Goal: Book appointment/travel/reservation

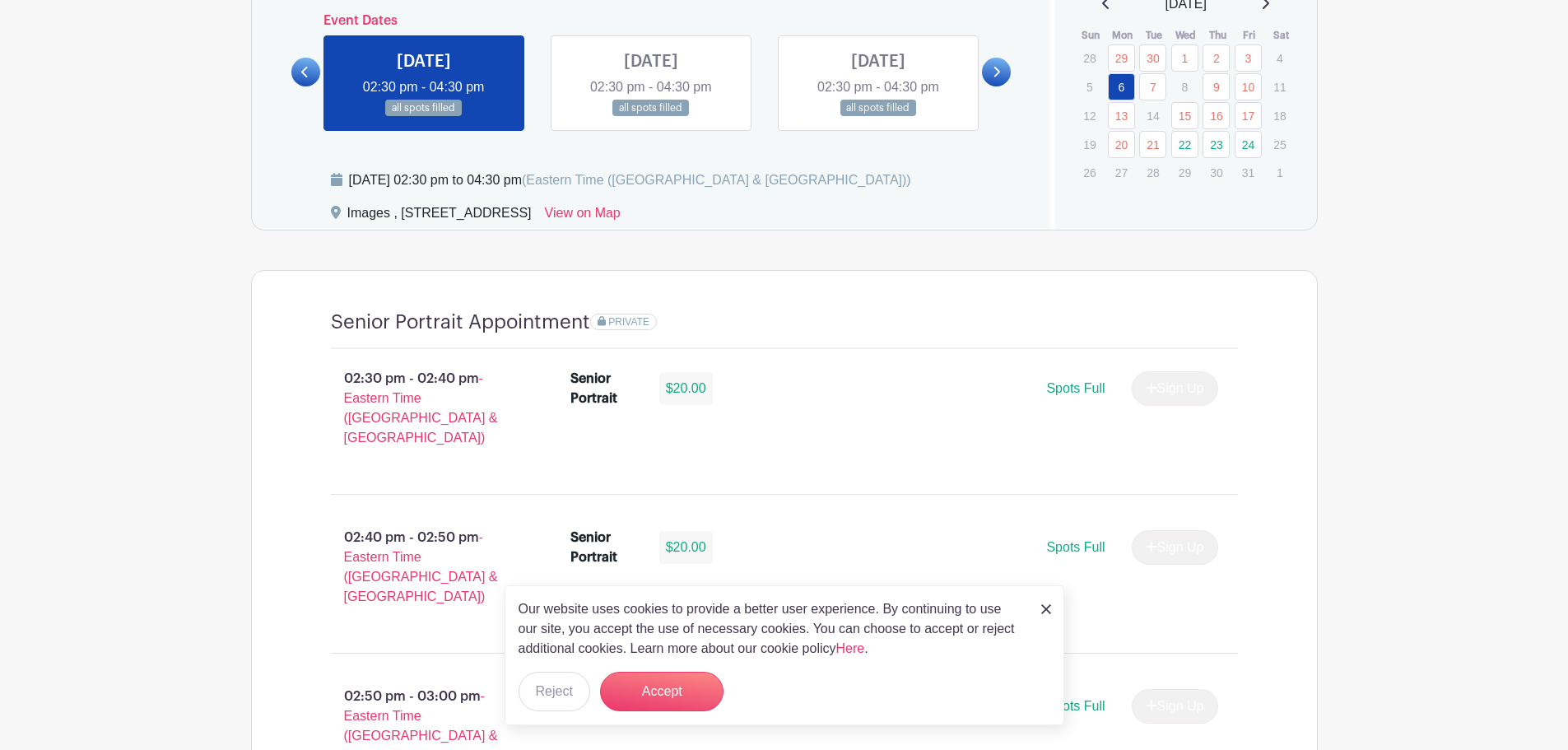
scroll to position [1219, 0]
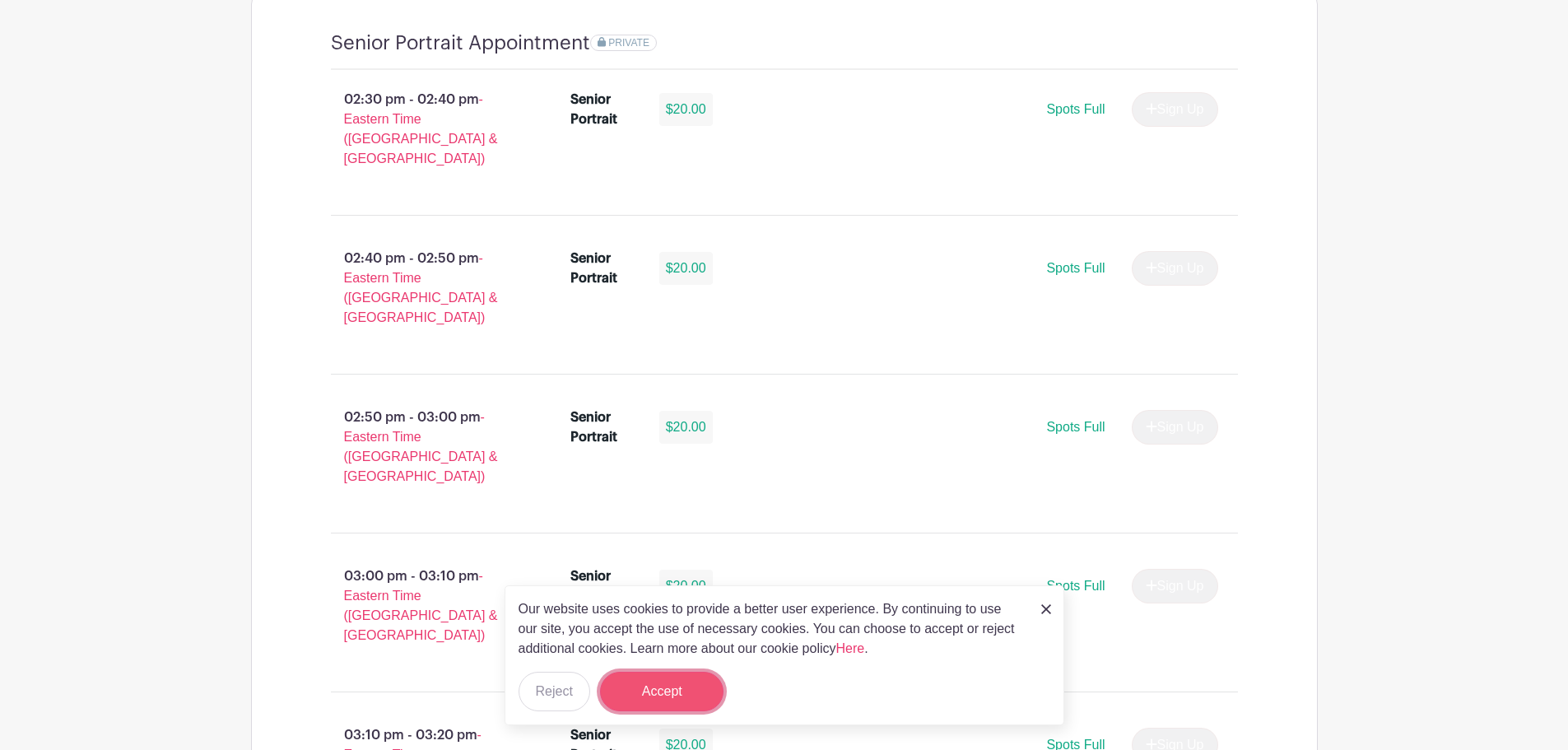
click at [648, 692] on button "Accept" at bounding box center [662, 691] width 124 height 39
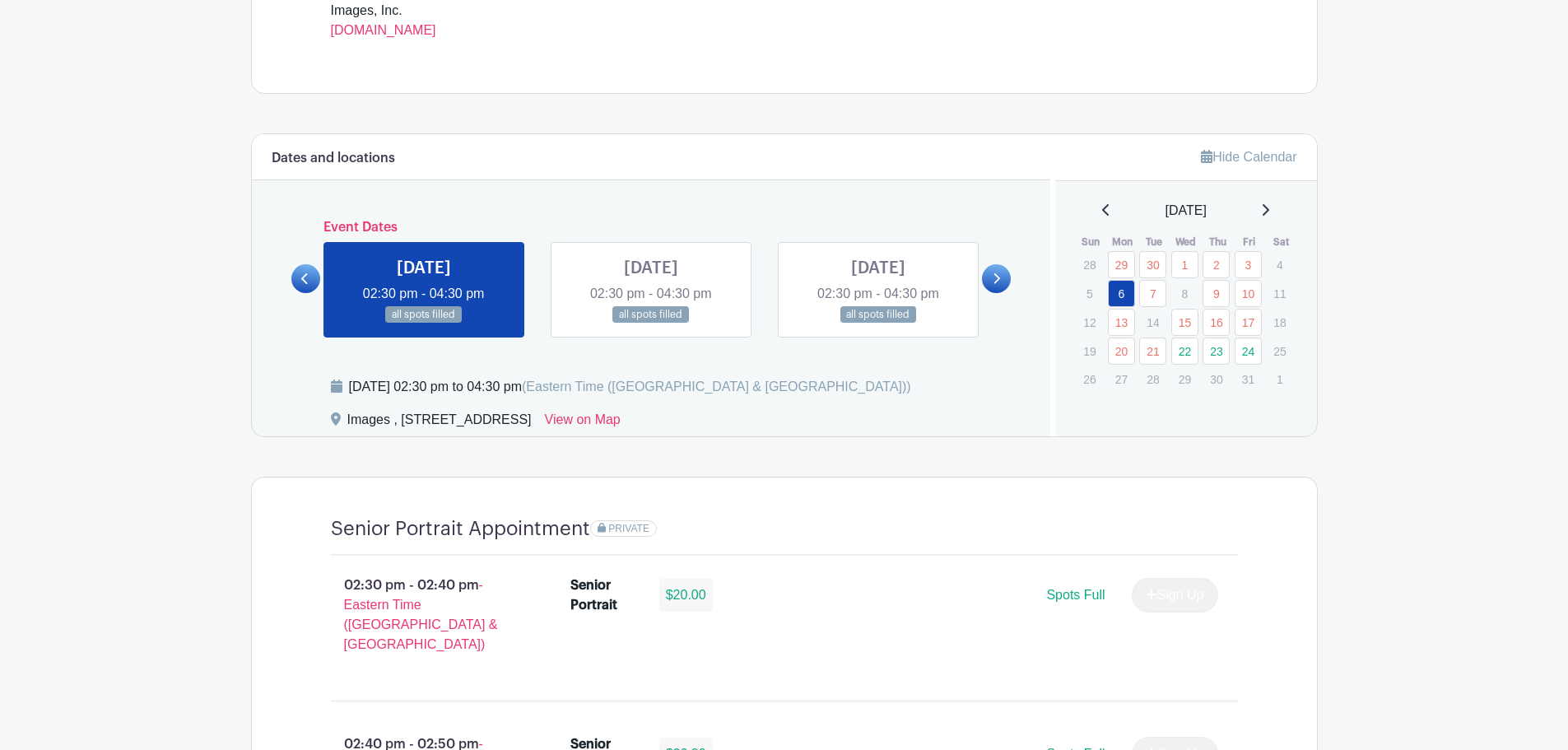
scroll to position [725, 0]
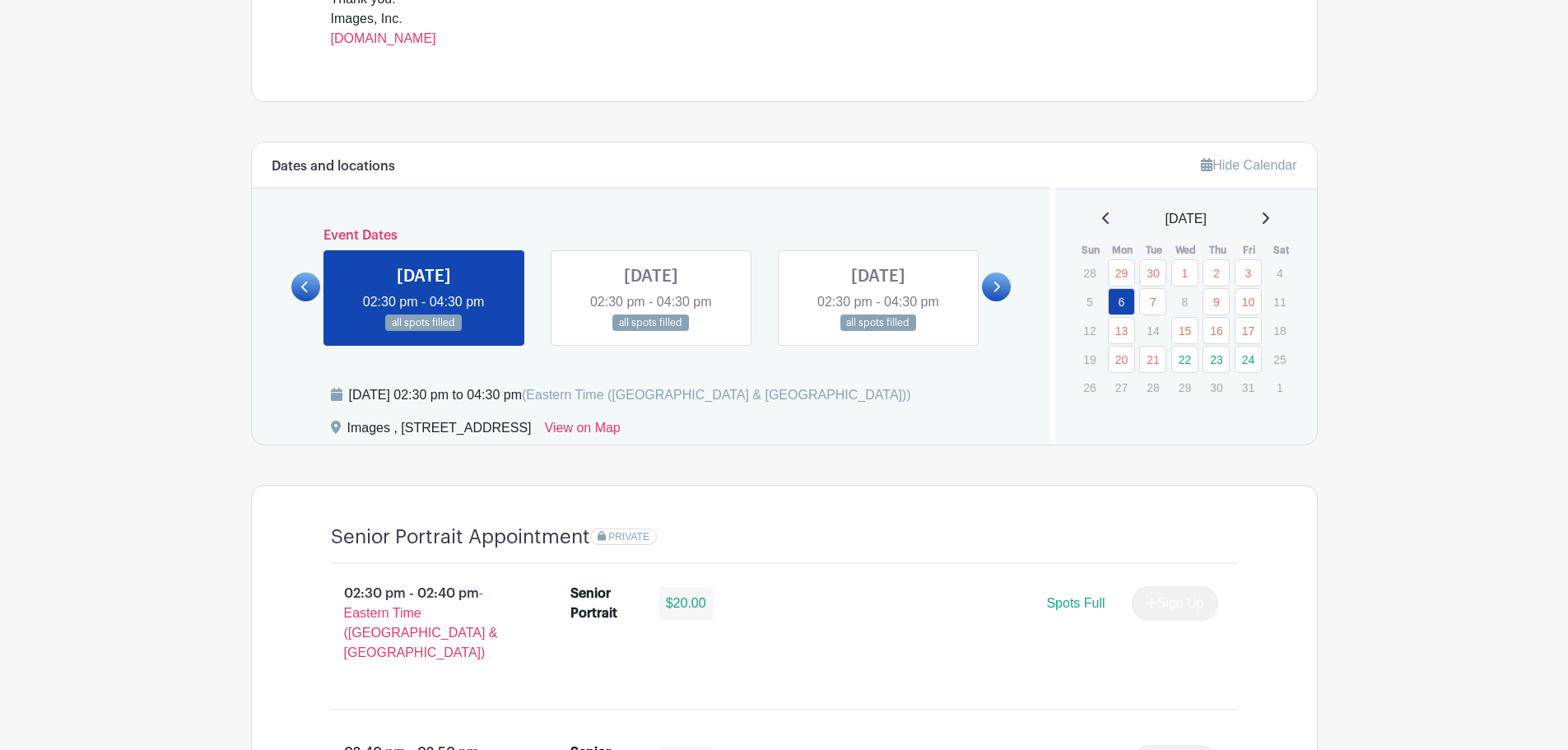
click at [1005, 285] on link at bounding box center [996, 287] width 28 height 29
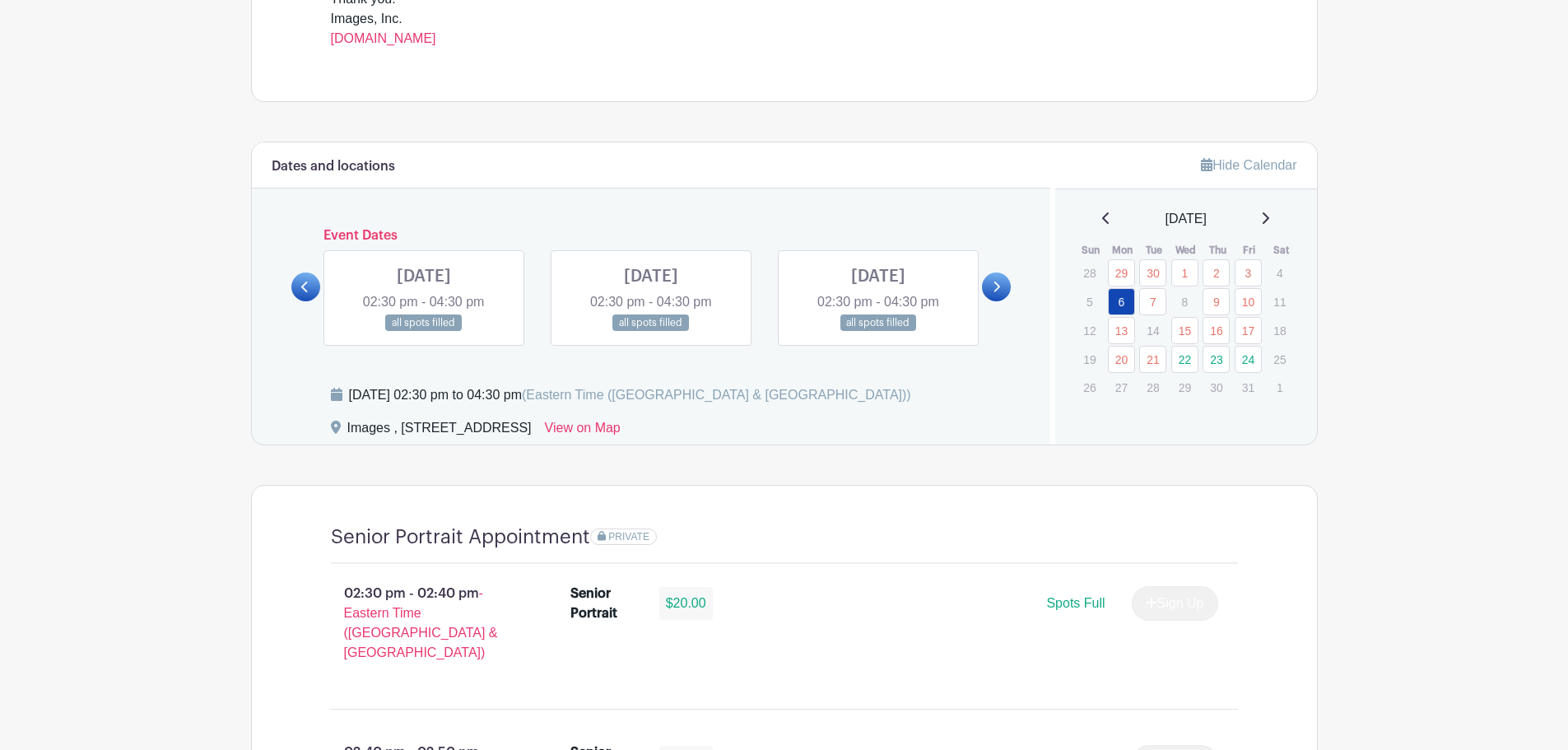
click at [651, 331] on link at bounding box center [651, 331] width 0 height 0
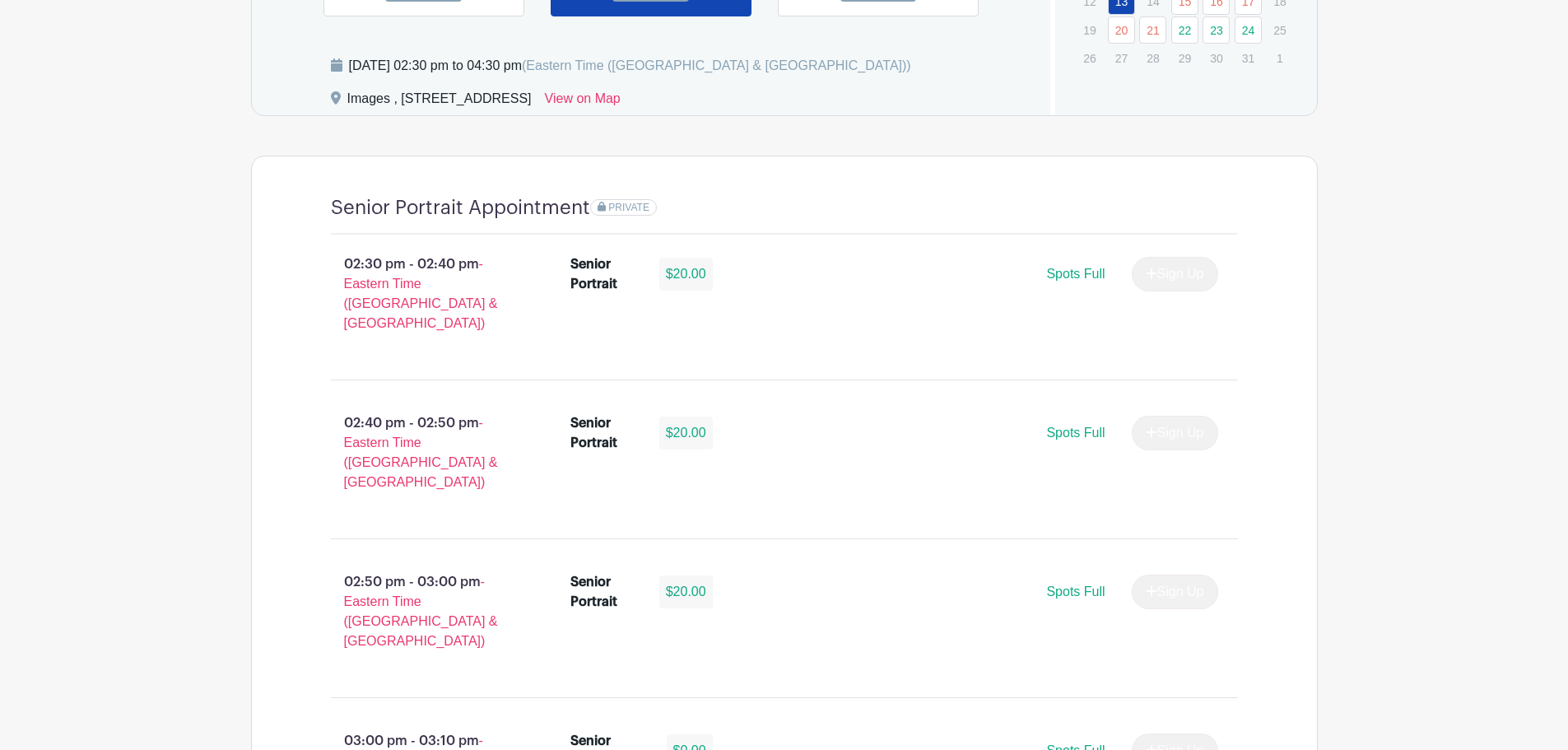
scroll to position [808, 0]
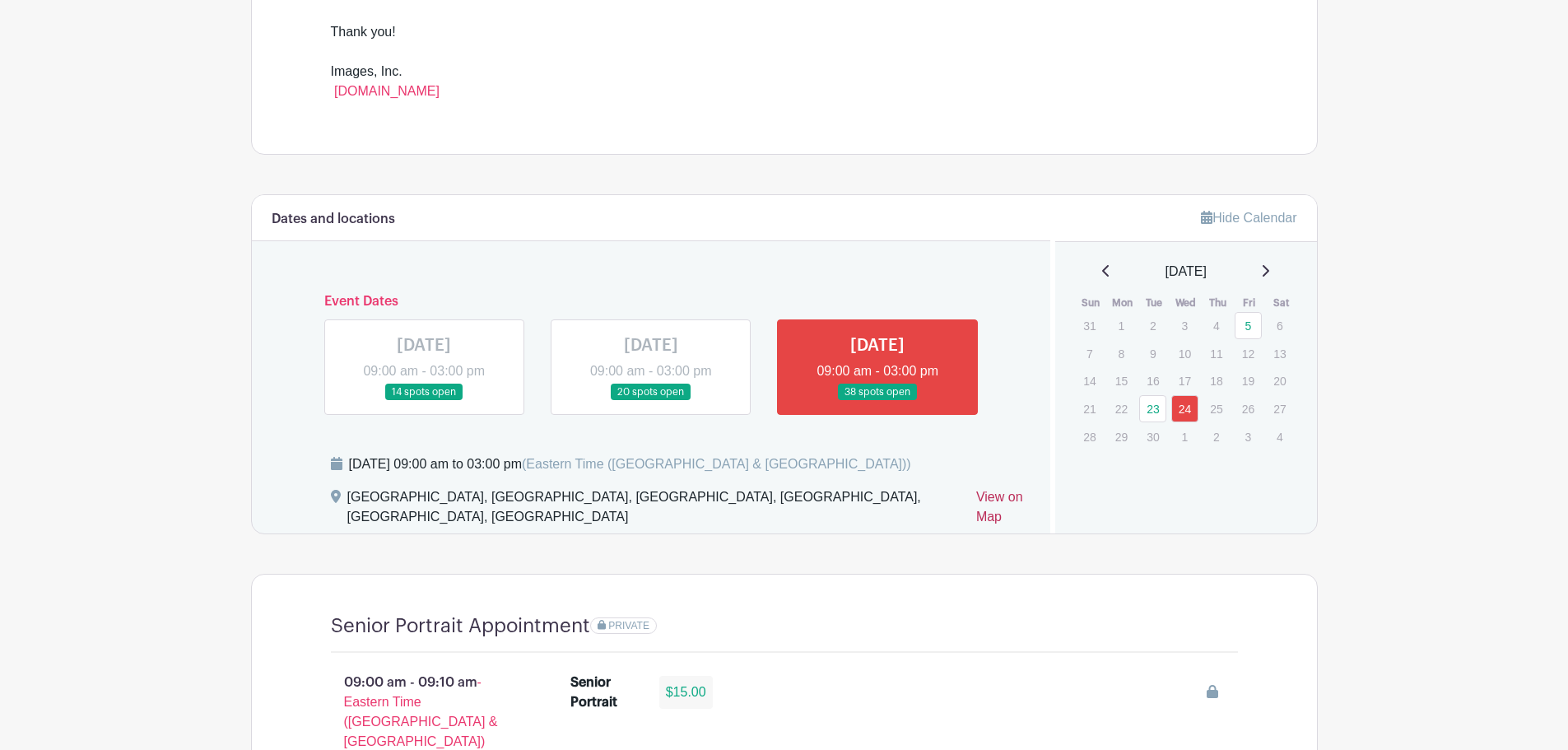
scroll to position [741, 0]
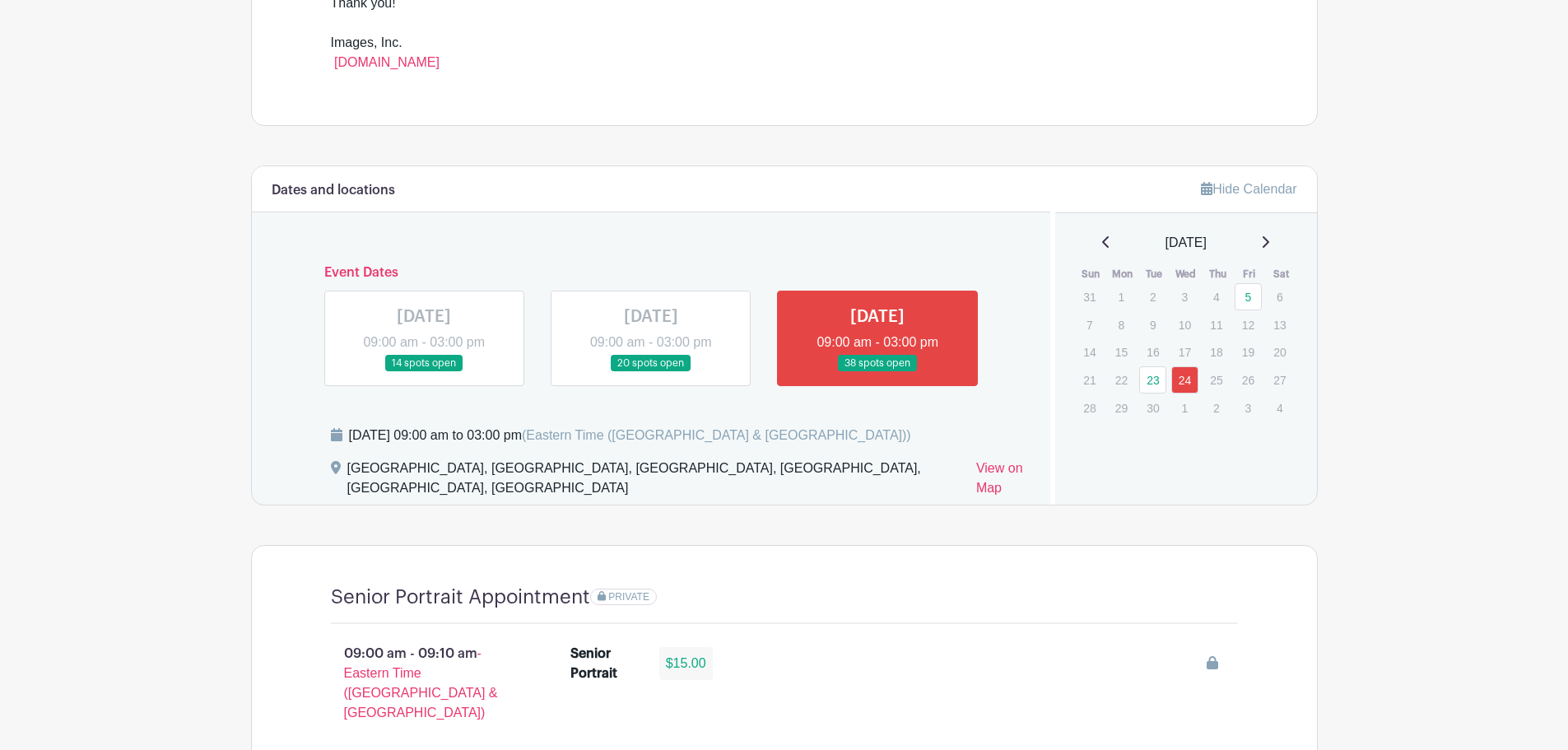
click at [1269, 238] on icon at bounding box center [1264, 241] width 8 height 13
click at [1119, 350] on p "13" at bounding box center [1121, 350] width 28 height 26
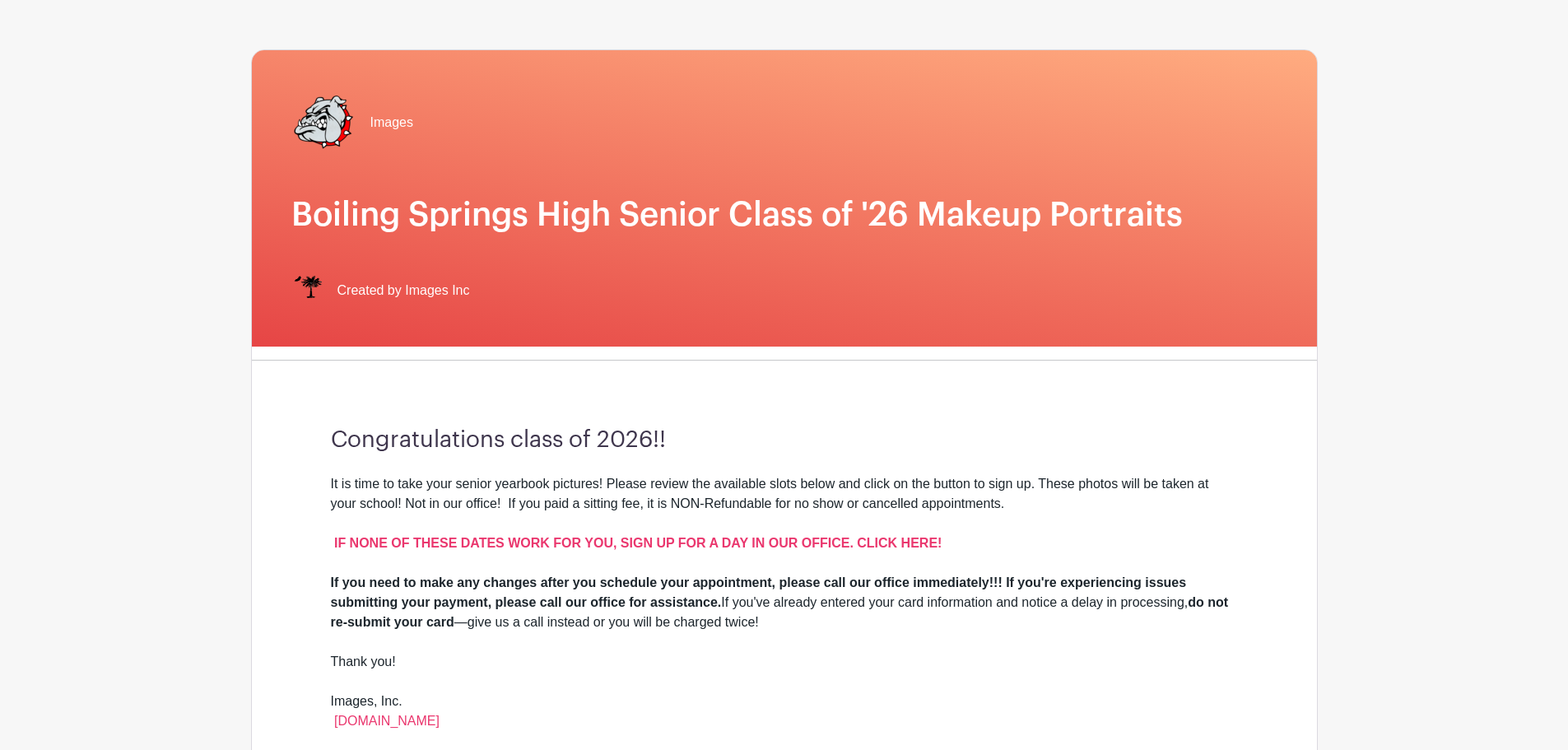
scroll to position [0, 0]
